Goal: Task Accomplishment & Management: Use online tool/utility

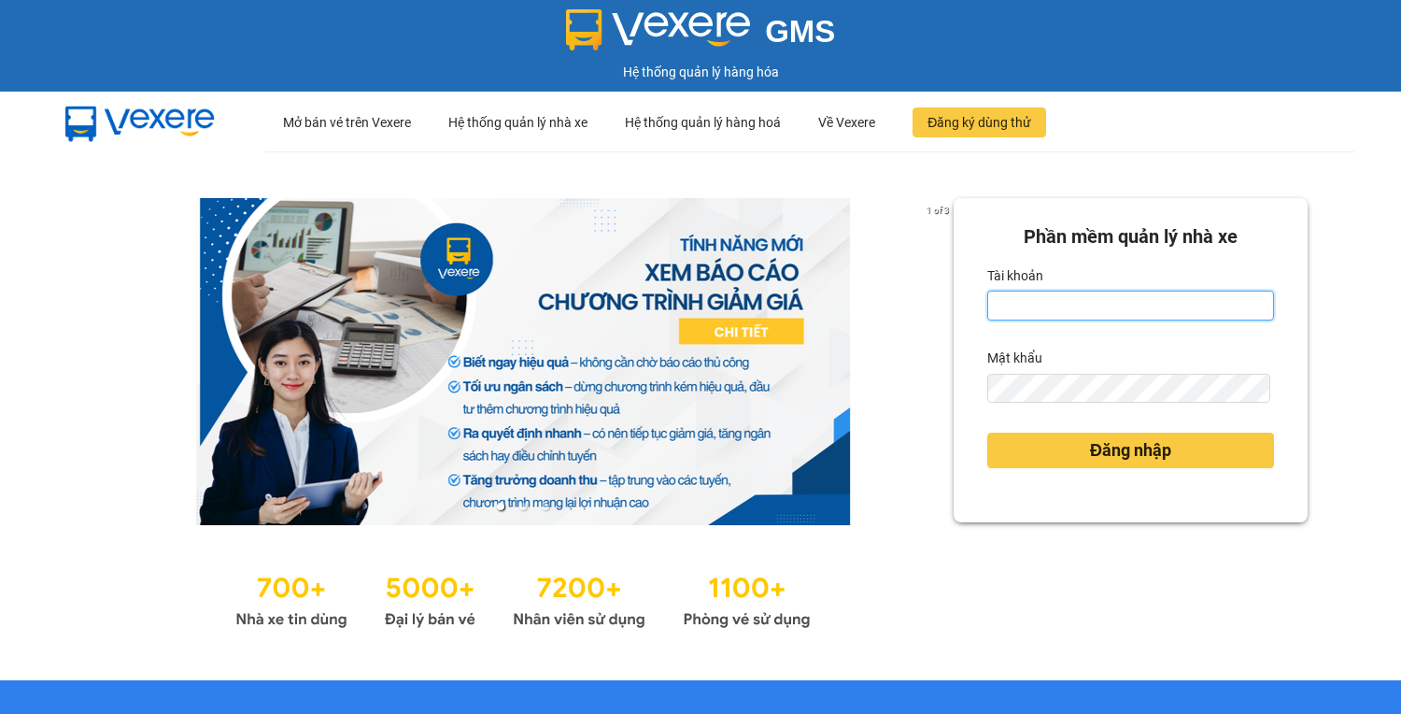
click at [1065, 303] on input "Tài khoản" at bounding box center [1130, 305] width 287 height 30
type input "hoantt.ktlc.saoviet"
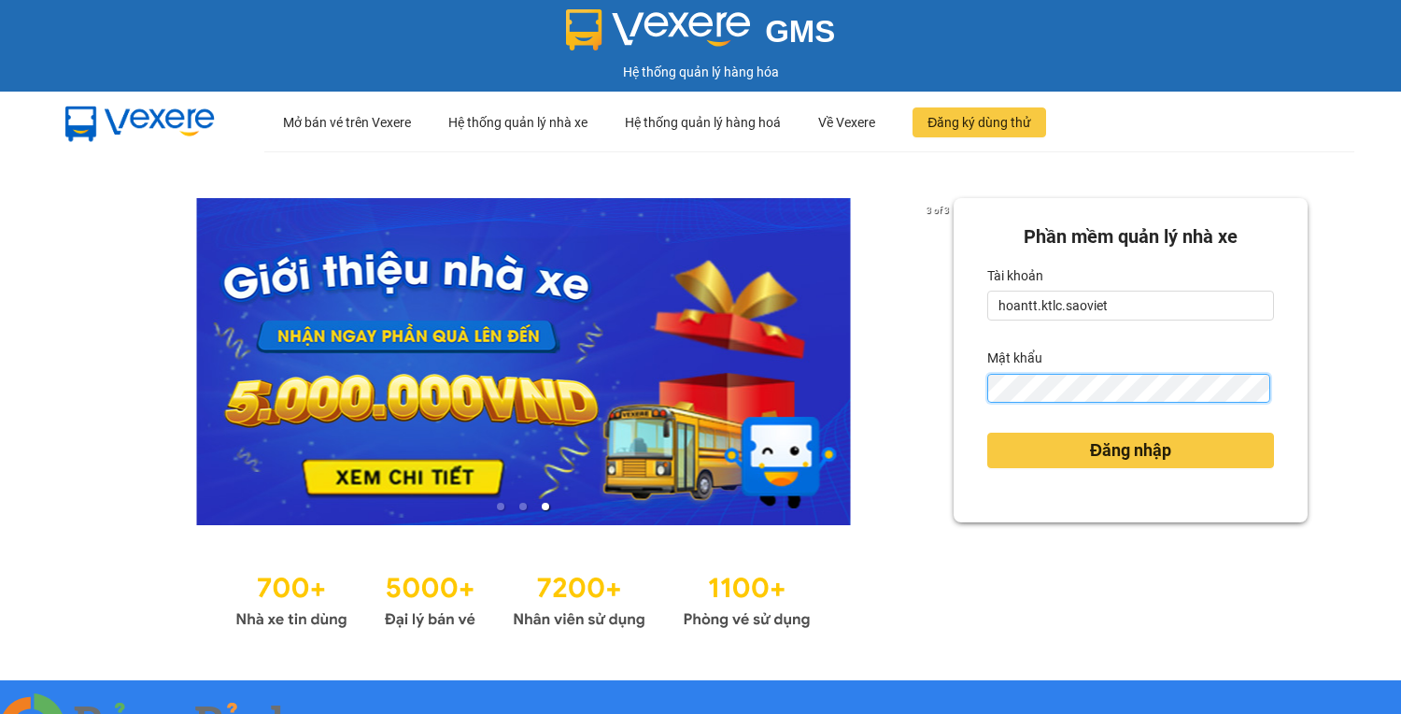
click at [987, 432] on button "Đăng nhập" at bounding box center [1130, 449] width 287 height 35
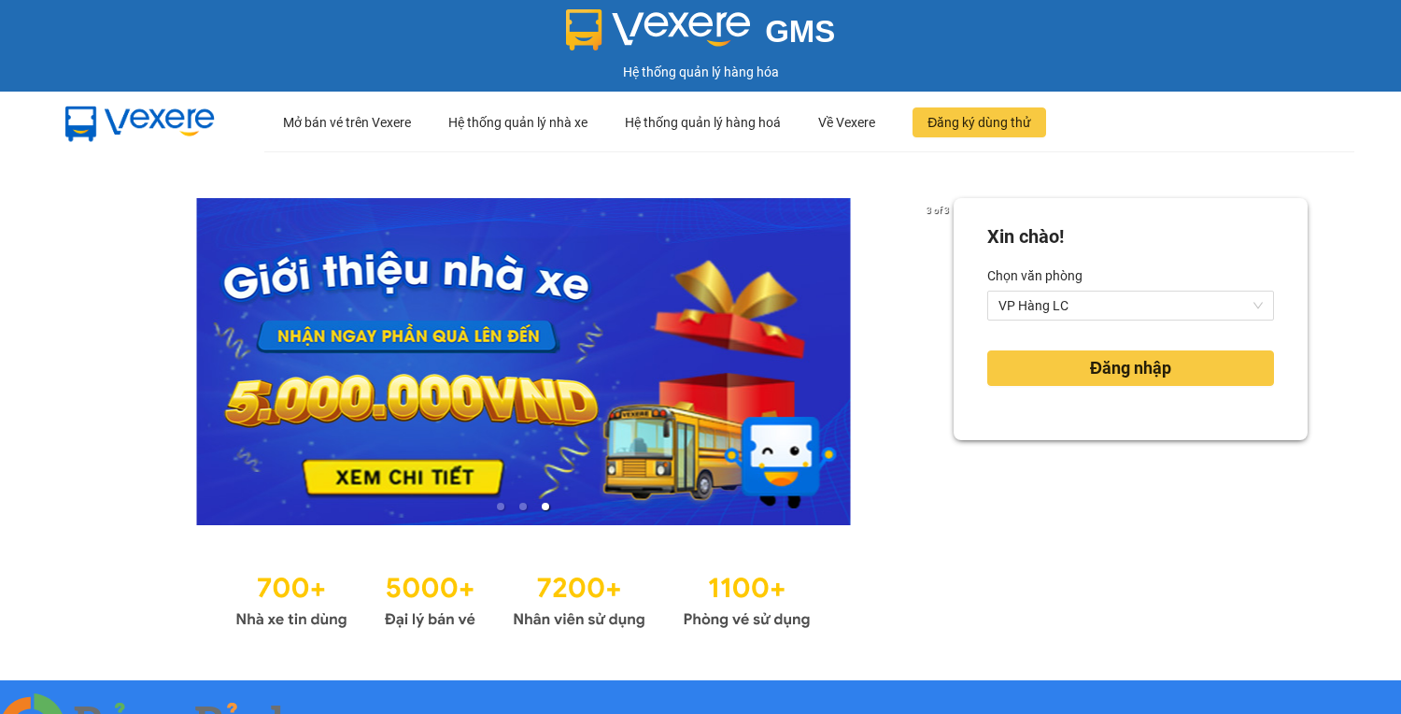
click at [344, 713] on img at bounding box center [337, 724] width 11 height 11
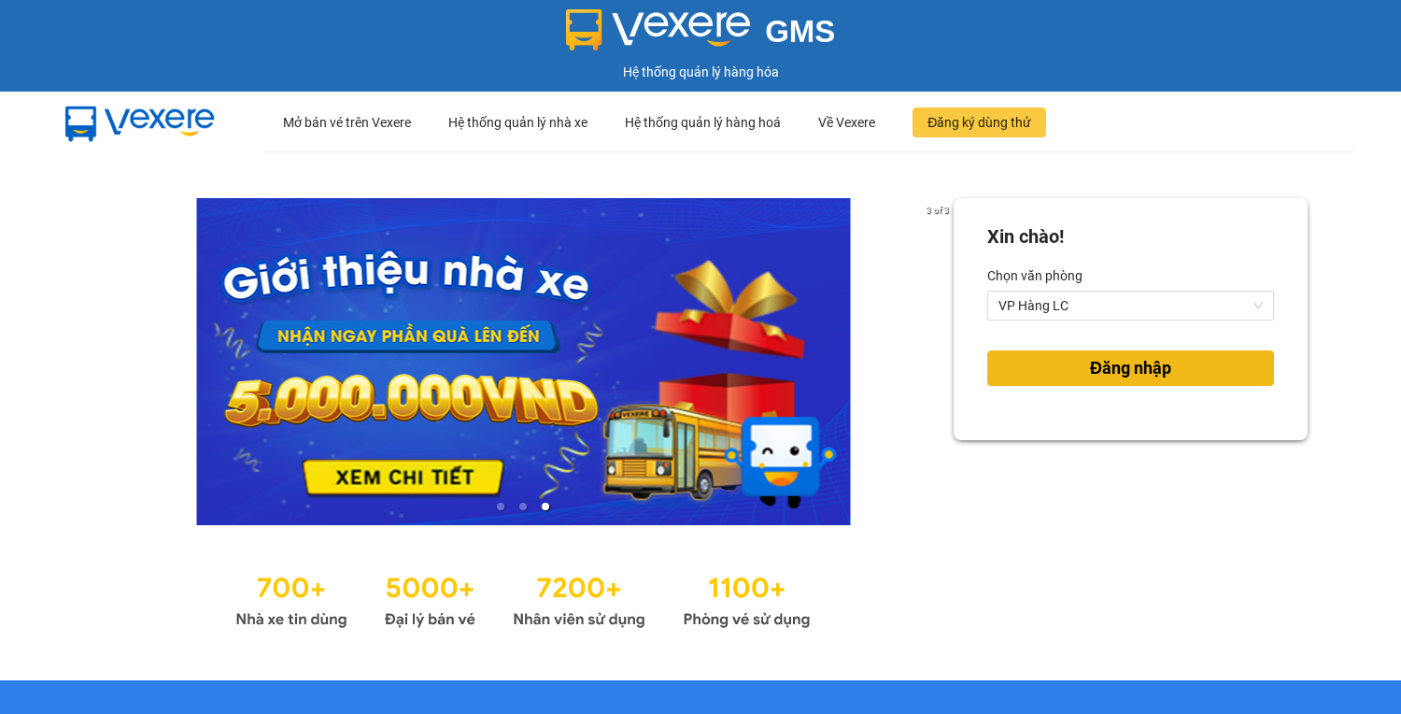
click at [1079, 382] on button "Đăng nhập" at bounding box center [1130, 367] width 287 height 35
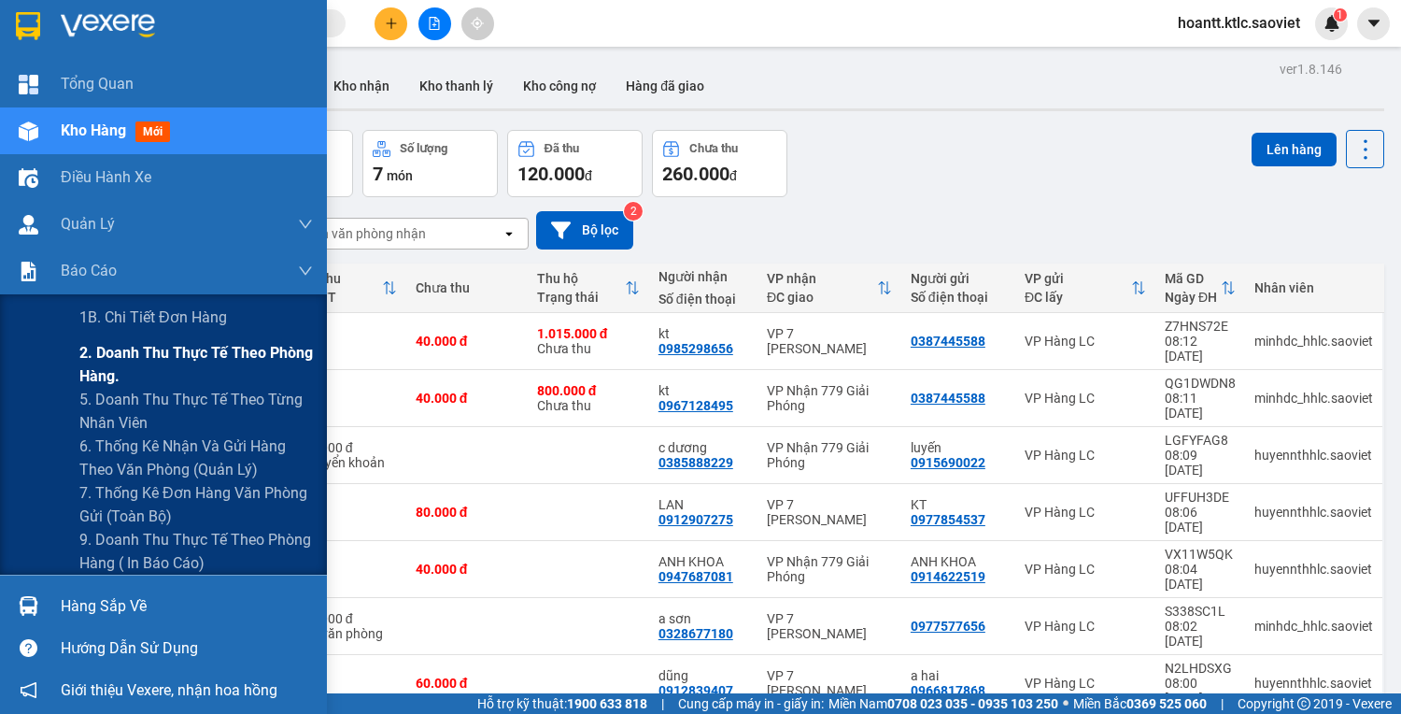
click at [120, 373] on span "2. Doanh thu thực tế theo phòng hàng." at bounding box center [195, 364] width 233 height 47
